Goal: Use online tool/utility: Utilize a website feature to perform a specific function

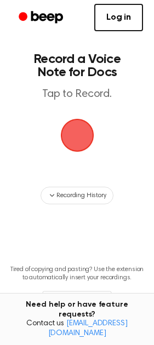
click at [77, 133] on span "button" at bounding box center [77, 135] width 31 height 31
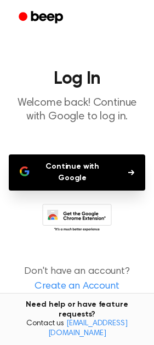
click at [65, 172] on button "Continue with Google" at bounding box center [77, 173] width 137 height 36
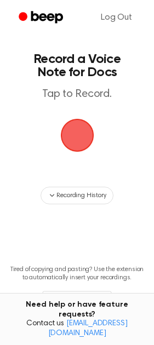
click at [74, 138] on span "button" at bounding box center [77, 135] width 59 height 59
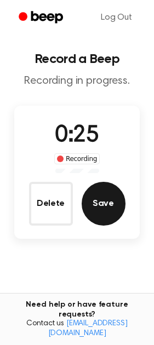
click at [102, 191] on button "Save" at bounding box center [104, 204] width 44 height 44
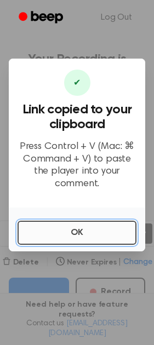
click at [85, 225] on button "OK" at bounding box center [77, 233] width 119 height 24
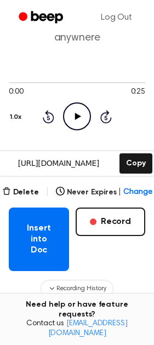
scroll to position [74, 0]
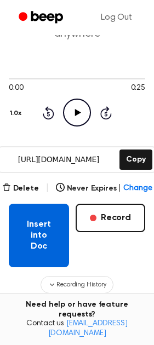
click at [42, 223] on button "Insert into Doc" at bounding box center [39, 236] width 60 height 64
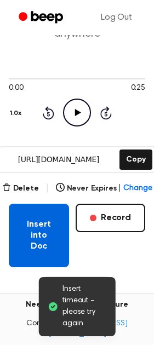
click at [39, 219] on button "Insert into Doc" at bounding box center [39, 236] width 60 height 64
